Goal: Navigation & Orientation: Find specific page/section

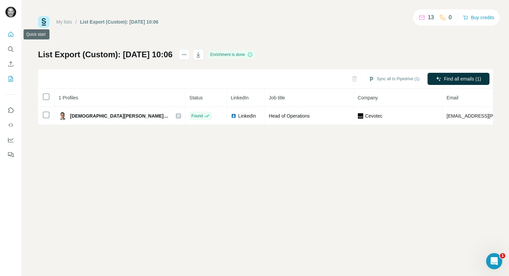
click at [11, 34] on icon "Quick start" at bounding box center [10, 34] width 7 height 7
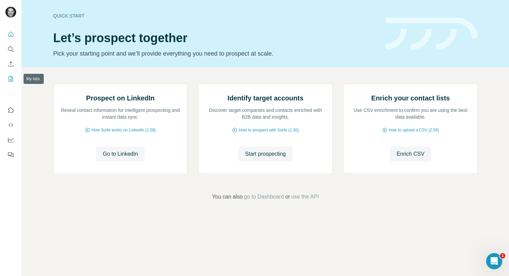
click at [9, 81] on icon "My lists" at bounding box center [11, 78] width 4 height 5
